Goal: Information Seeking & Learning: Learn about a topic

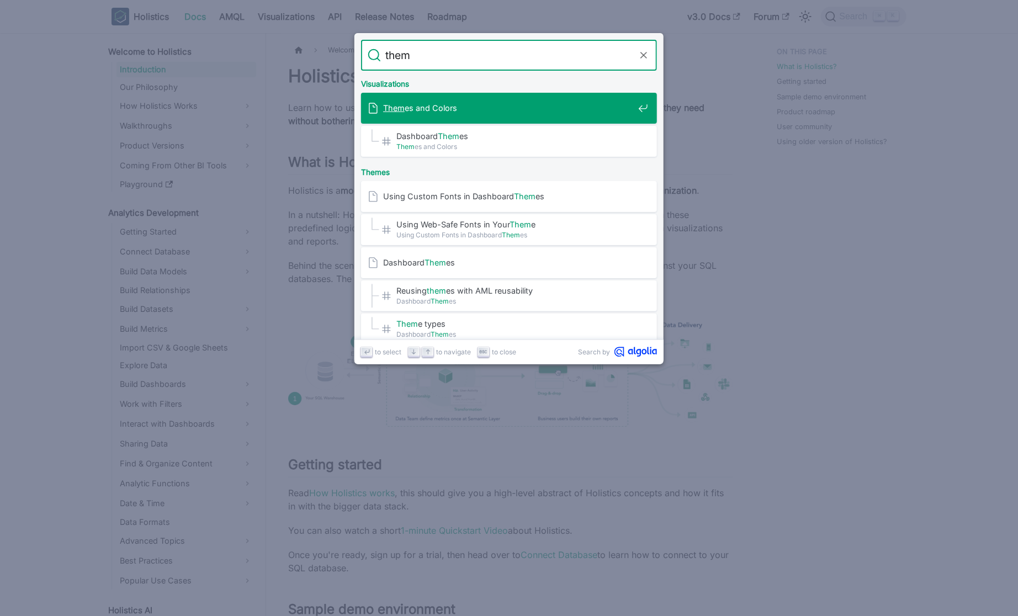
type input "theme"
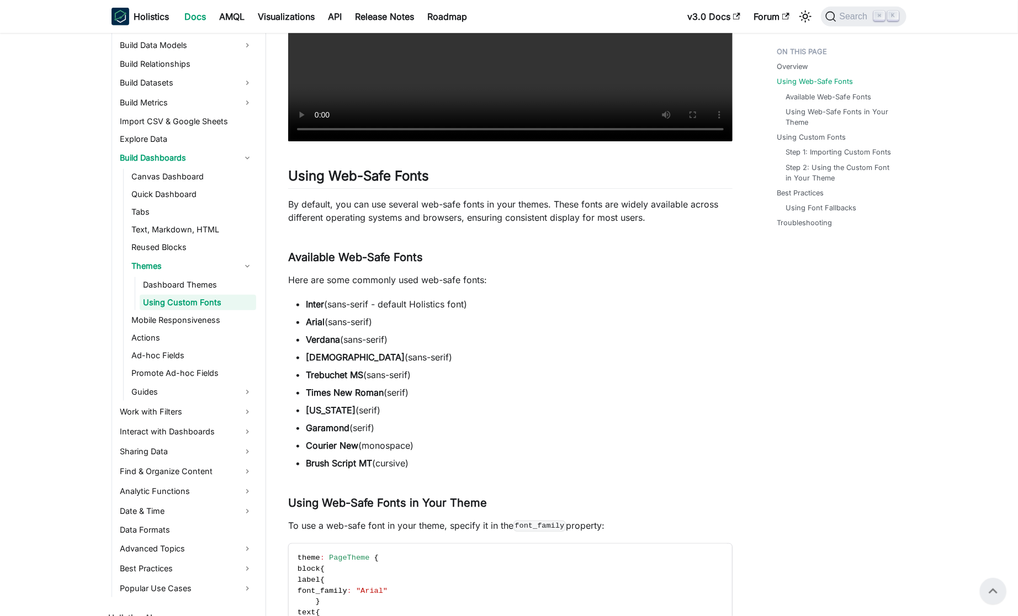
scroll to position [230, 0]
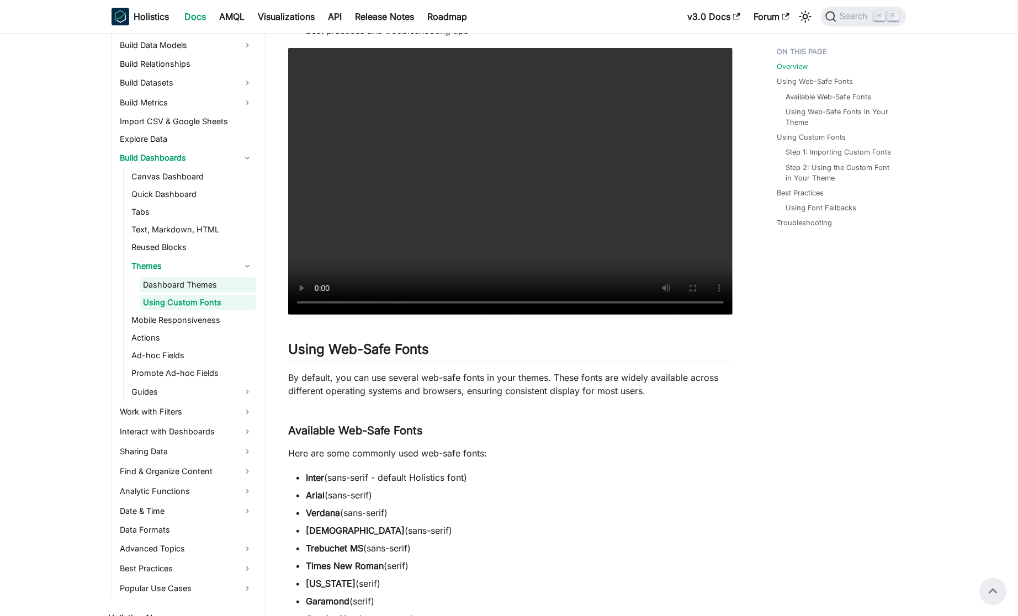
click at [215, 283] on link "Dashboard Themes" at bounding box center [198, 284] width 116 height 15
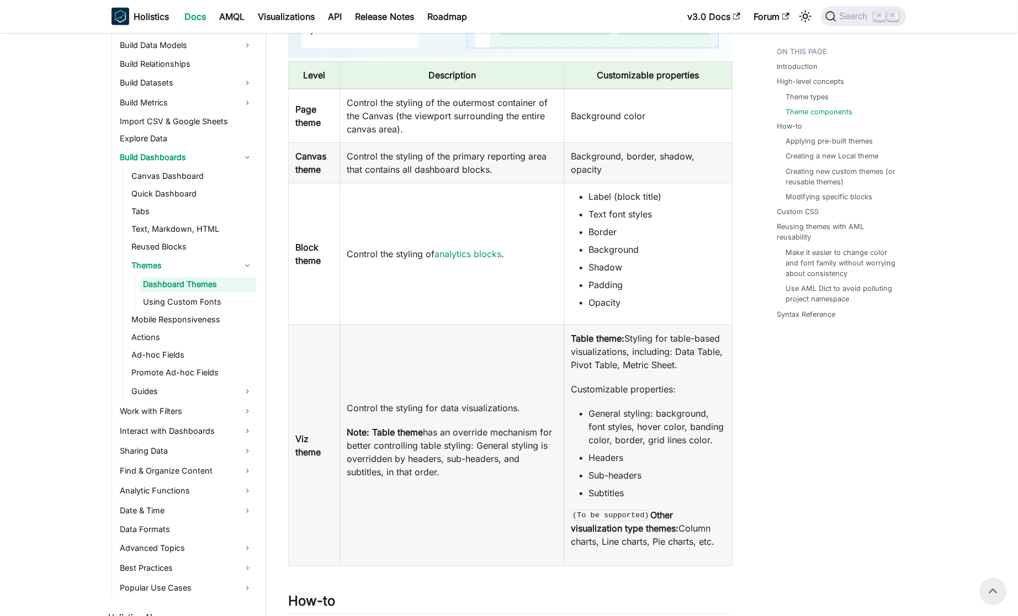
scroll to position [929, 0]
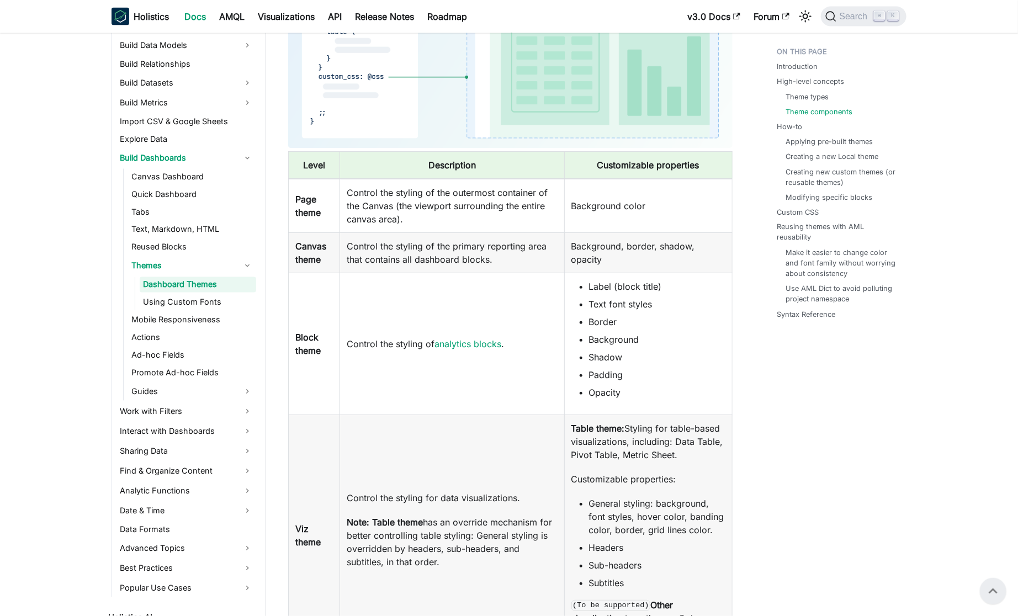
click at [629, 292] on ul "Label (block title) Text font styles Border Background Shadow Padding Opacity" at bounding box center [648, 339] width 154 height 119
click at [622, 281] on div at bounding box center [622, 281] width 0 height 0
click at [639, 297] on li "Text font styles" at bounding box center [657, 303] width 136 height 13
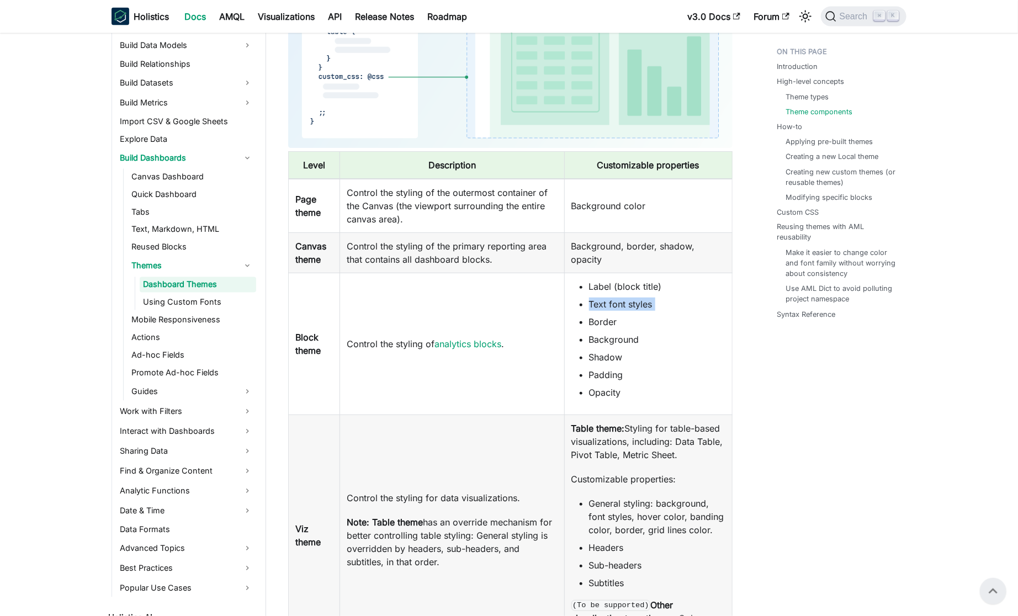
click at [639, 297] on li "Text font styles" at bounding box center [657, 303] width 136 height 13
